Goal: Information Seeking & Learning: Learn about a topic

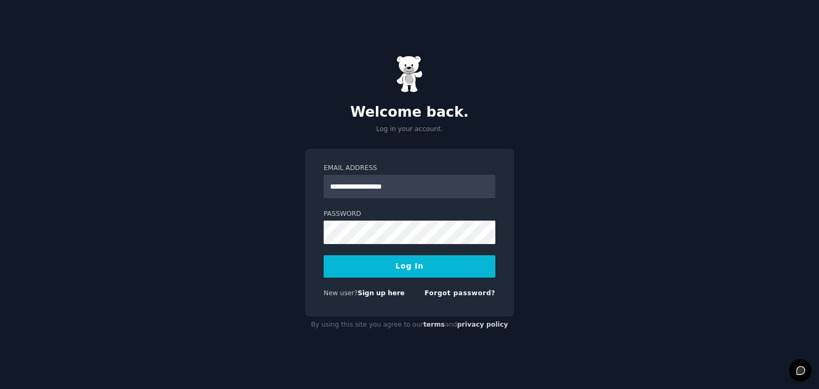
type input "**********"
click at [409, 268] on button "Log In" at bounding box center [410, 266] width 172 height 22
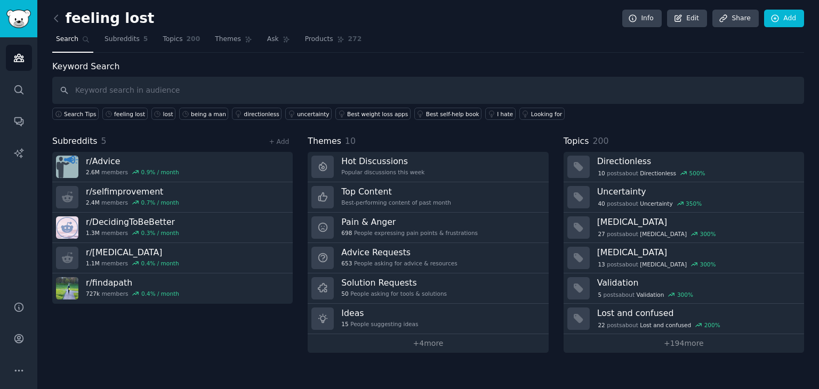
click at [67, 39] on span "Search" at bounding box center [67, 40] width 22 height 10
click at [176, 41] on link "Topics 200" at bounding box center [181, 42] width 45 height 22
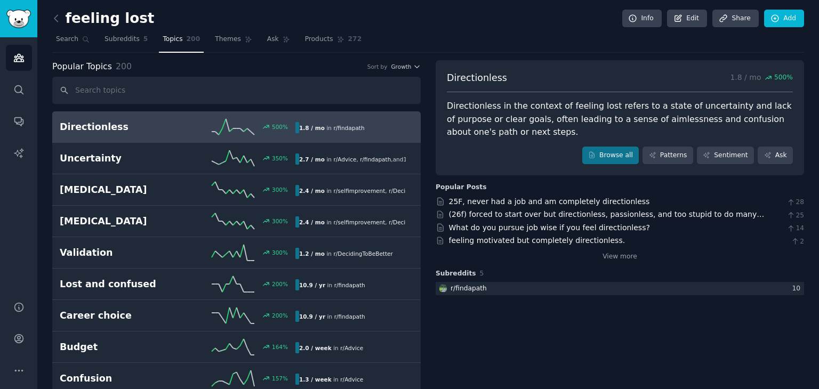
drag, startPoint x: 55, startPoint y: 38, endPoint x: 432, endPoint y: 119, distance: 385.4
click at [55, 38] on link "Search" at bounding box center [72, 42] width 41 height 22
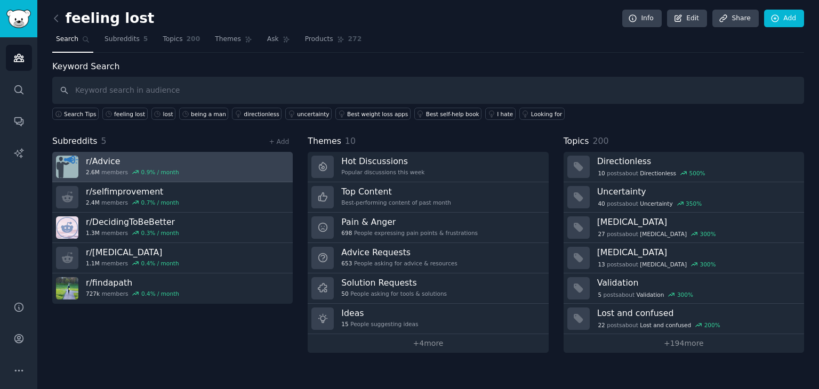
click at [119, 160] on h3 "r/ Advice" at bounding box center [132, 161] width 93 height 11
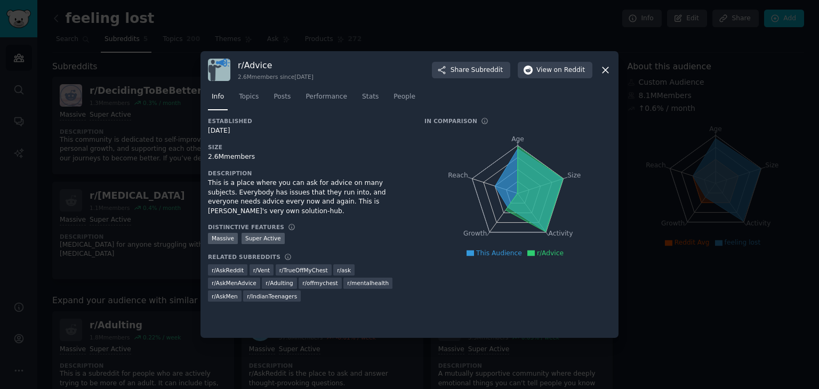
click at [603, 70] on icon at bounding box center [605, 69] width 11 height 11
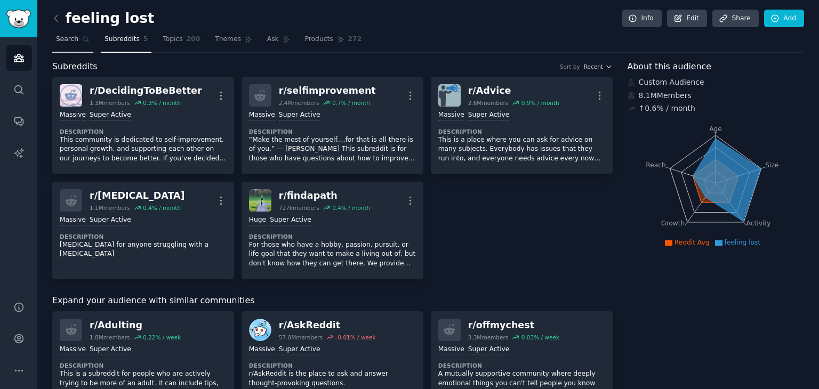
click at [75, 41] on span "Search" at bounding box center [67, 40] width 22 height 10
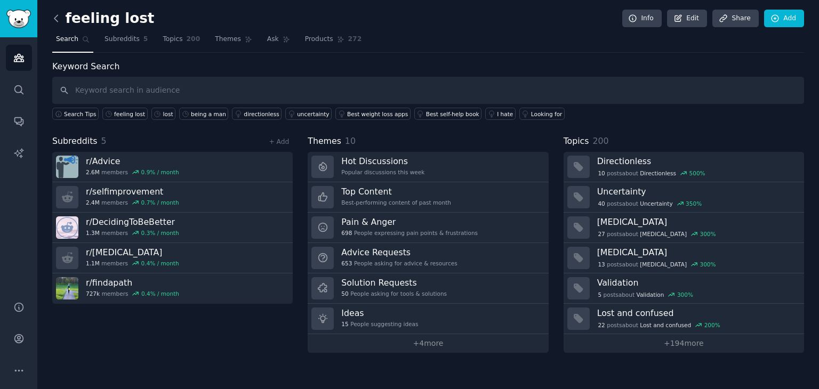
click at [60, 22] on icon at bounding box center [56, 18] width 11 height 11
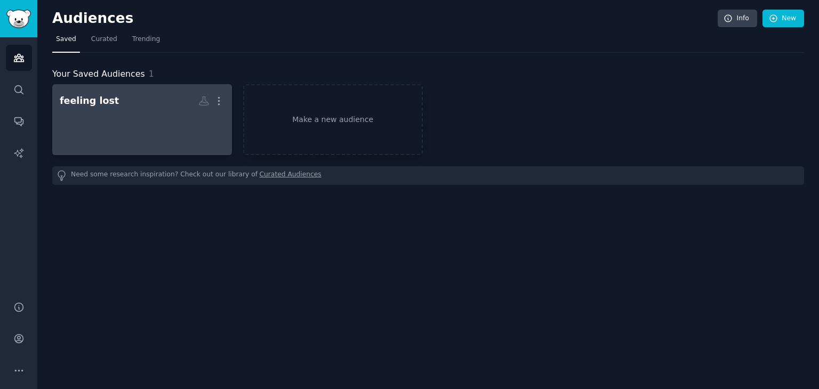
click at [88, 105] on div "feeling lost" at bounding box center [89, 100] width 59 height 13
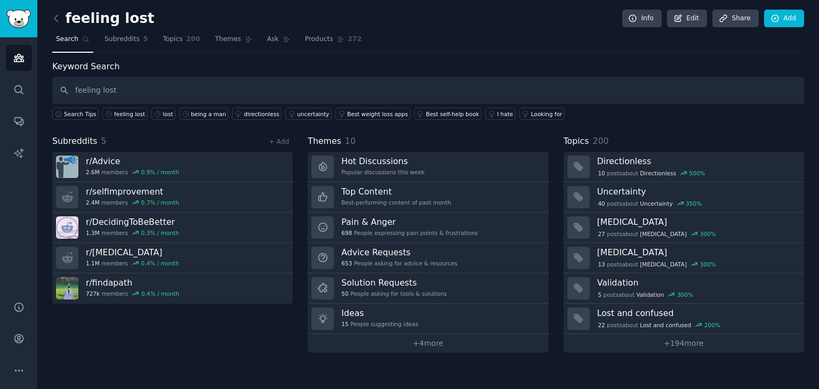
type input "feeling lost"
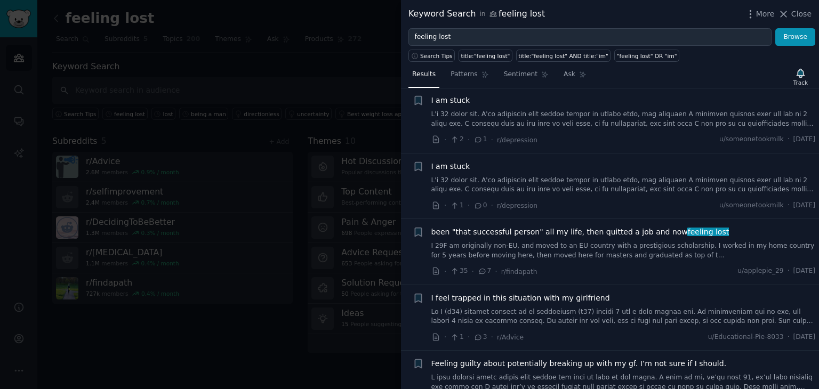
scroll to position [2533, 0]
